Goal: Task Accomplishment & Management: Manage account settings

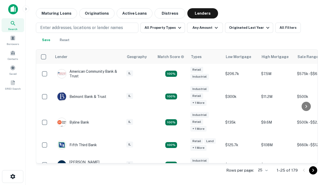
click at [313, 170] on icon "Go to next page" at bounding box center [313, 170] width 6 height 6
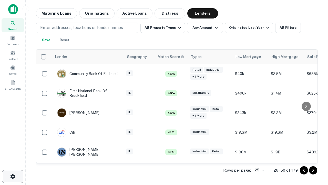
click at [13, 176] on icon "button" at bounding box center [13, 176] width 6 height 6
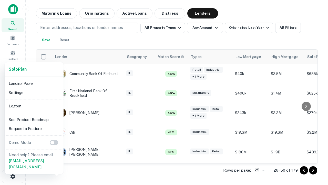
click at [34, 106] on li "Logout" at bounding box center [34, 105] width 55 height 9
